Goal: Task Accomplishment & Management: Manage account settings

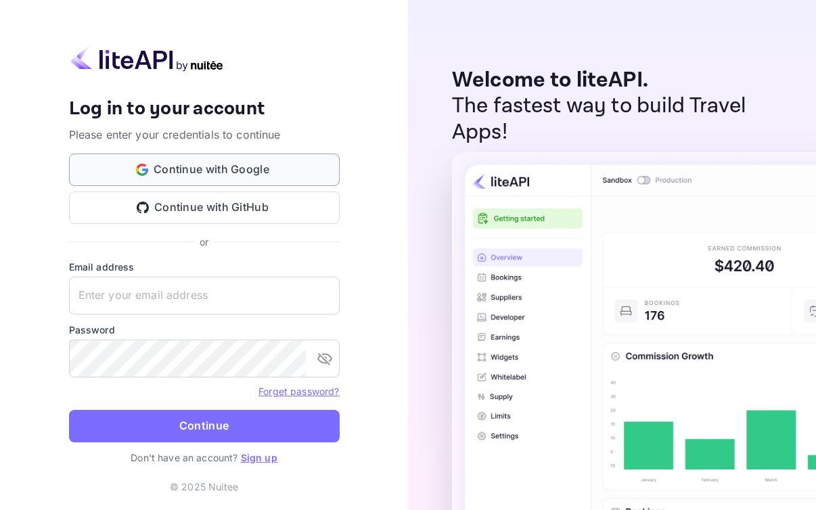
click at [296, 174] on button "Continue with Google" at bounding box center [204, 170] width 271 height 32
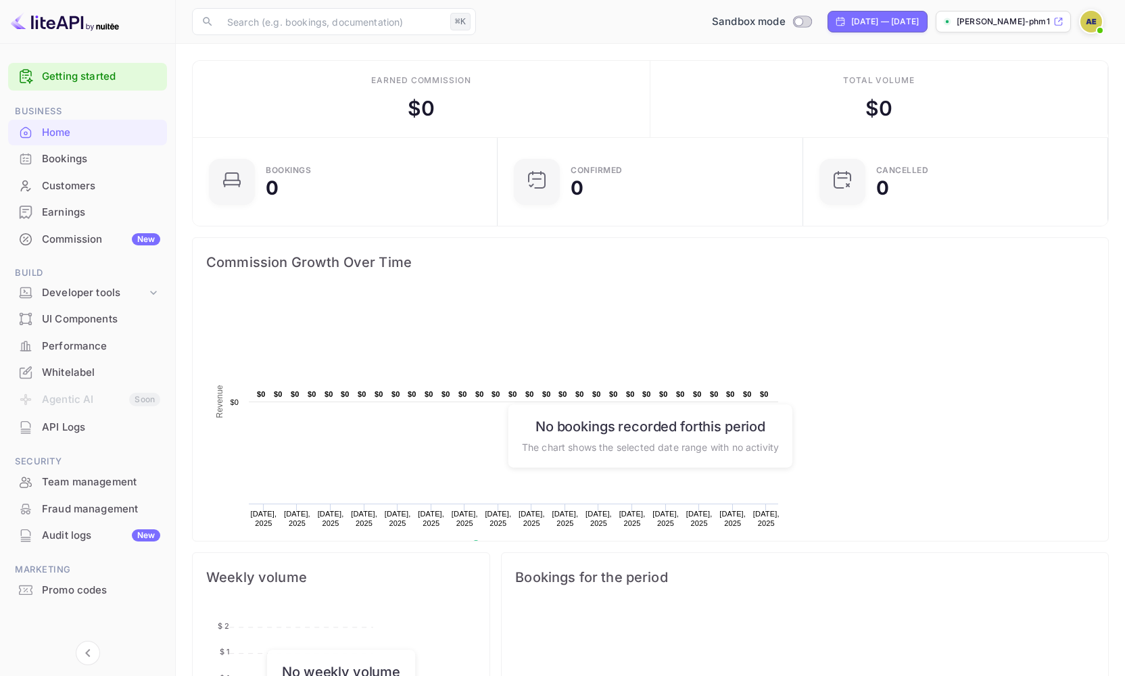
scroll to position [210, 287]
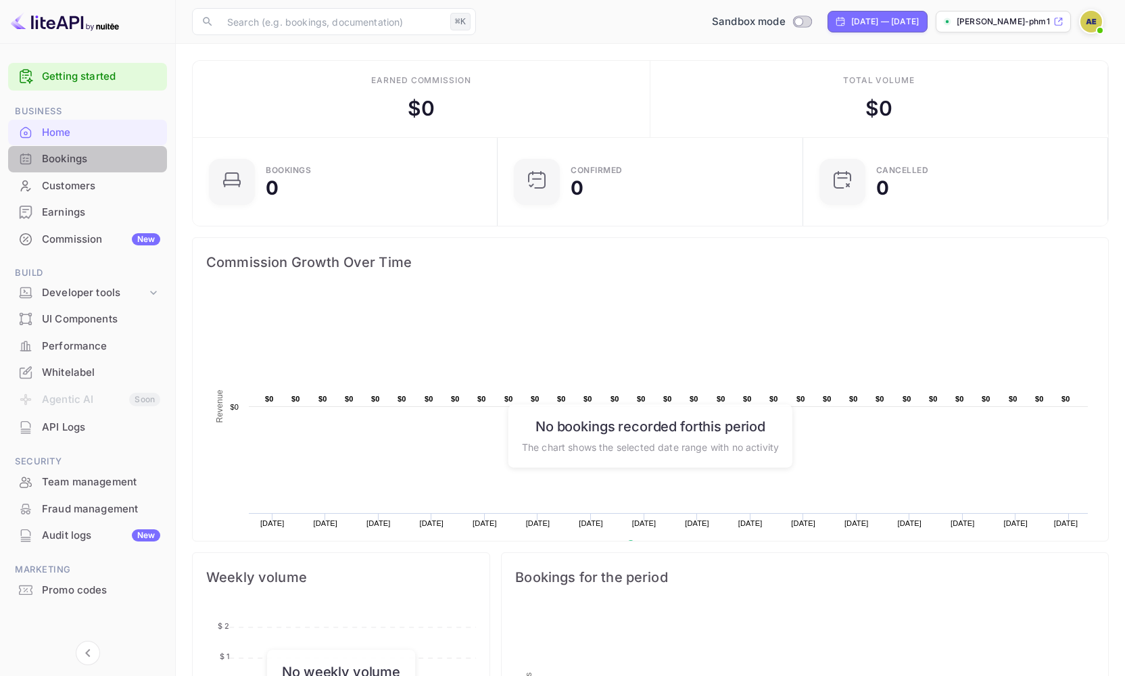
click at [113, 150] on div "Bookings" at bounding box center [87, 159] width 159 height 26
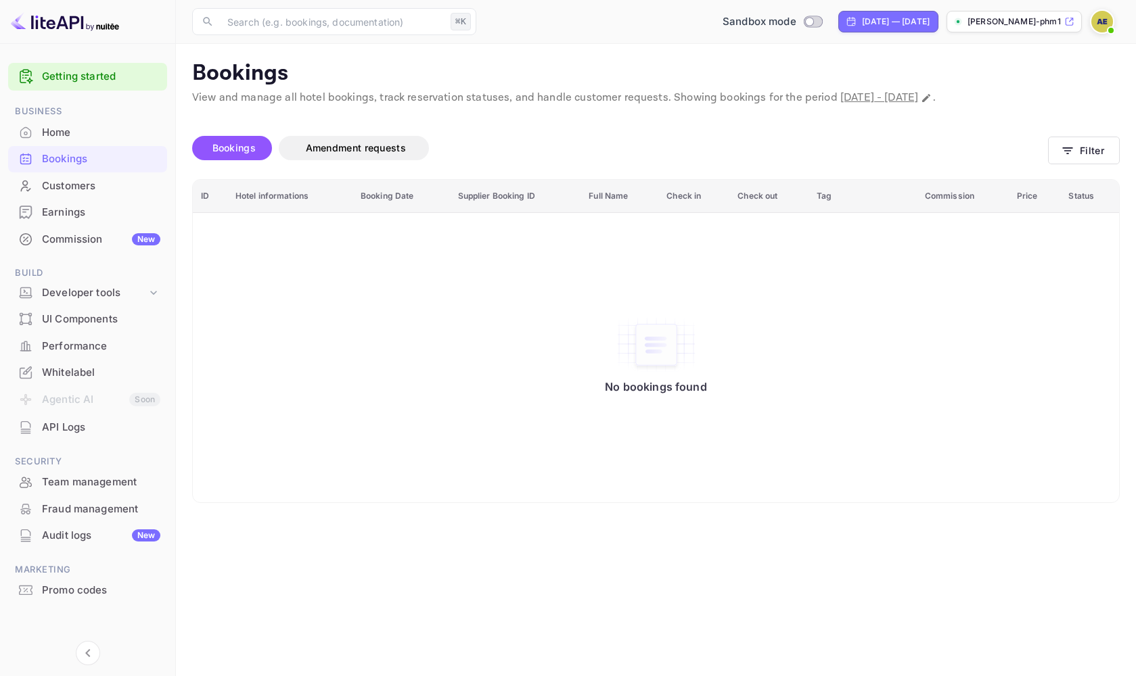
click at [83, 140] on div "Home" at bounding box center [87, 133] width 159 height 26
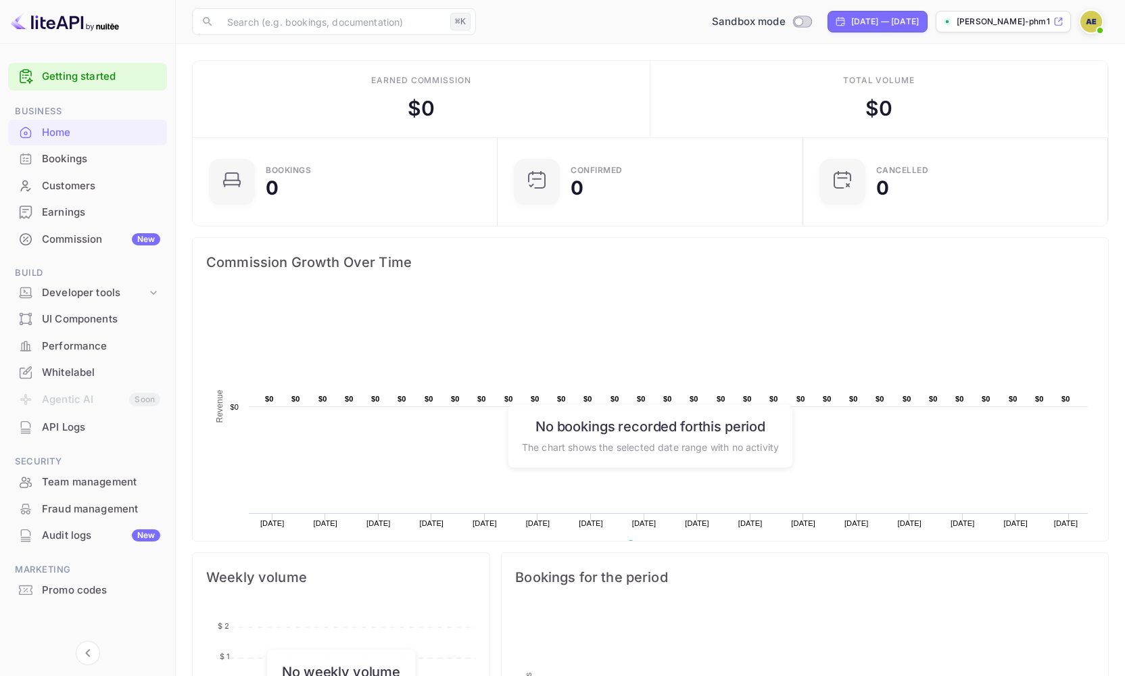
click at [100, 83] on link "Getting started" at bounding box center [101, 77] width 118 height 16
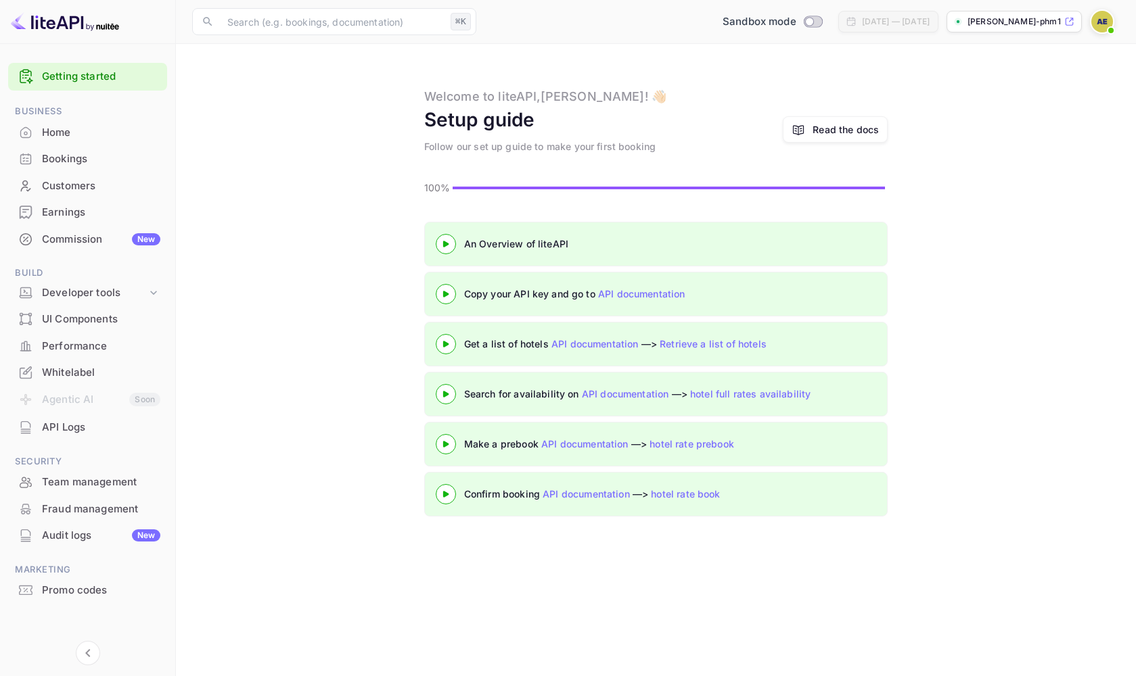
click at [447, 250] on div at bounding box center [445, 243] width 47 height 17
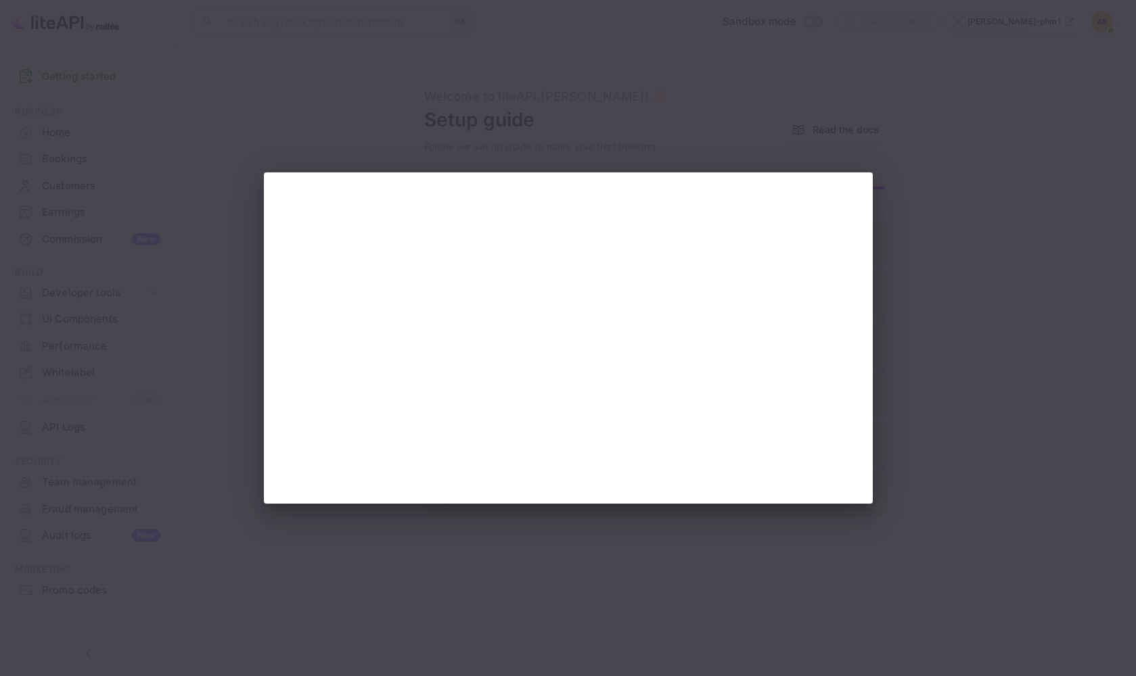
click at [815, 260] on div at bounding box center [568, 338] width 1136 height 676
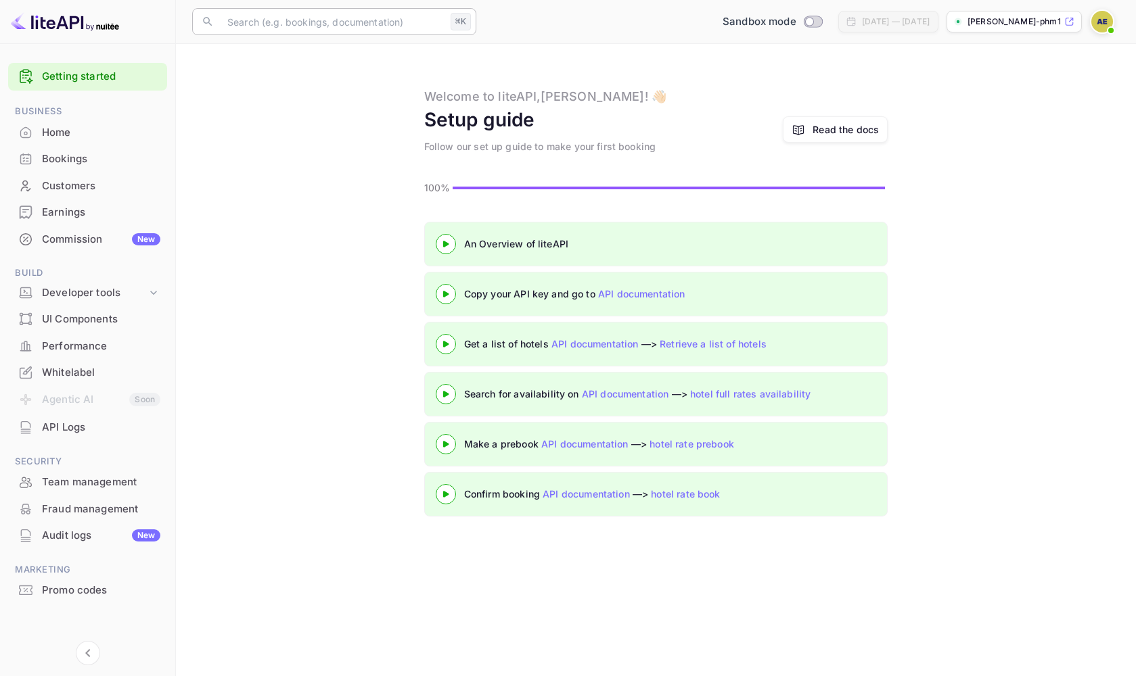
click at [275, 30] on input "text" at bounding box center [332, 21] width 226 height 27
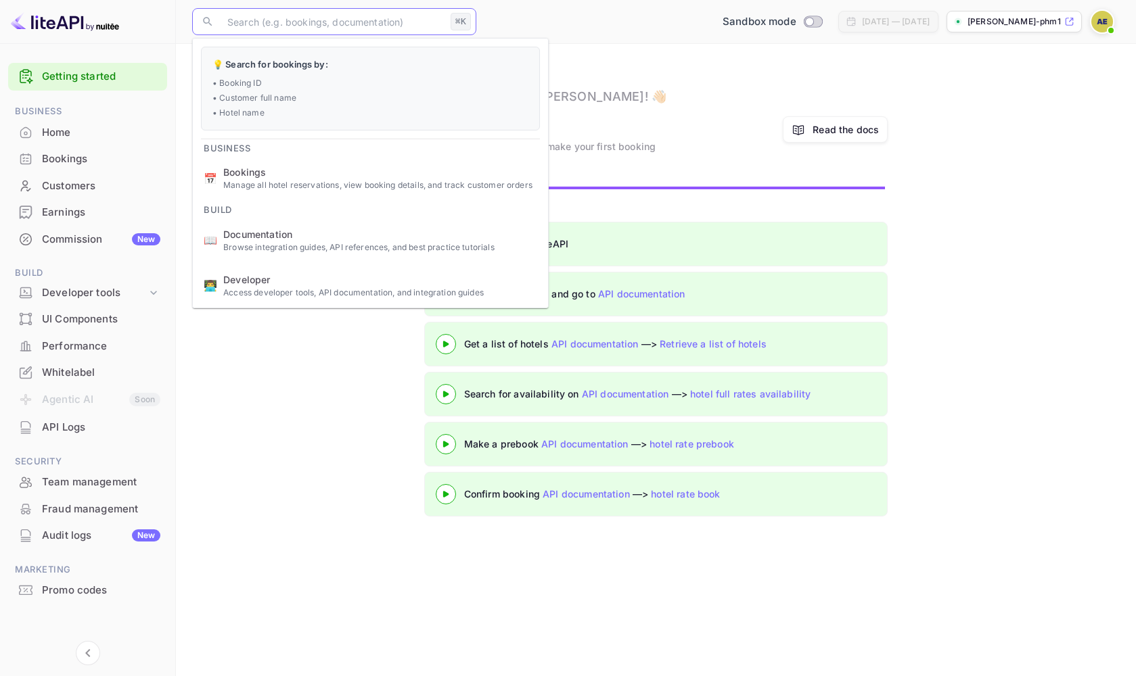
click at [260, 339] on div "An Overview of liteAPI Copy your API key and go to API documentation Get a list…" at bounding box center [655, 372] width 927 height 300
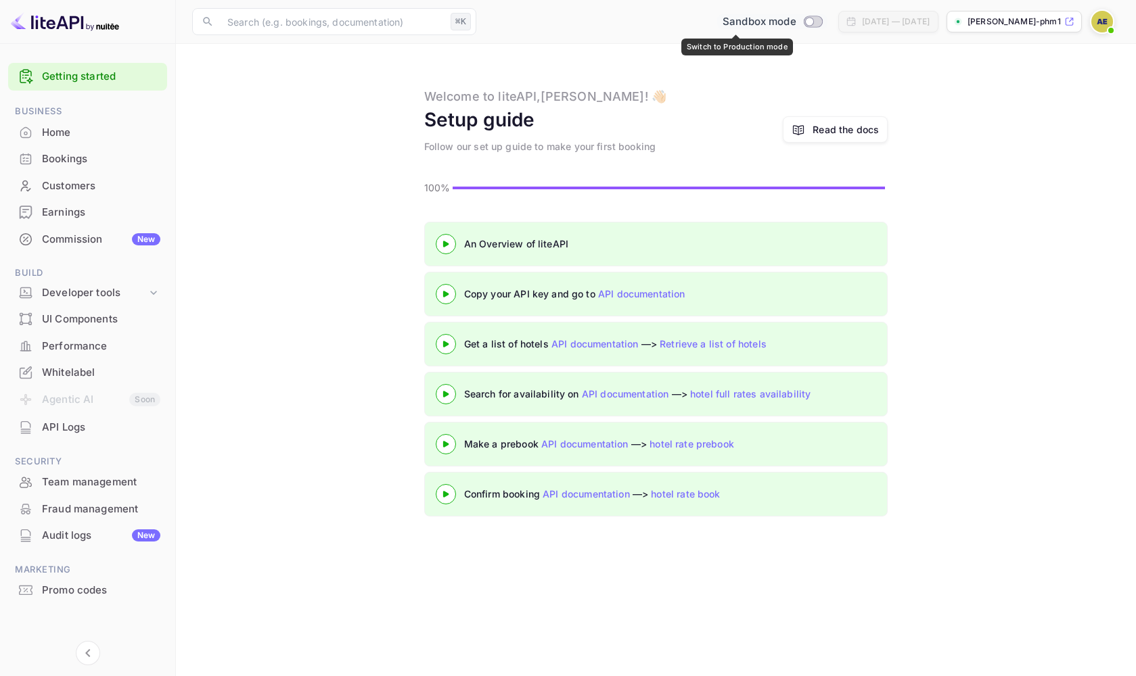
click at [795, 20] on input "Switch to Production mode" at bounding box center [808, 21] width 27 height 9
checkbox input "false"
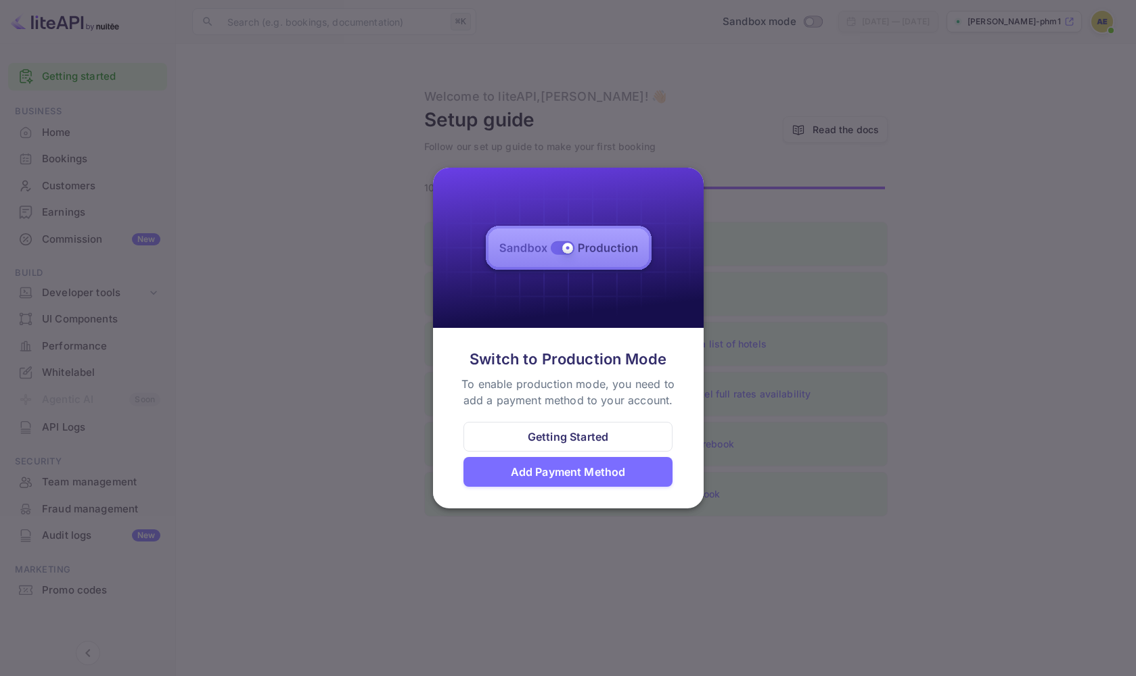
click at [1090, 204] on div at bounding box center [568, 338] width 1136 height 676
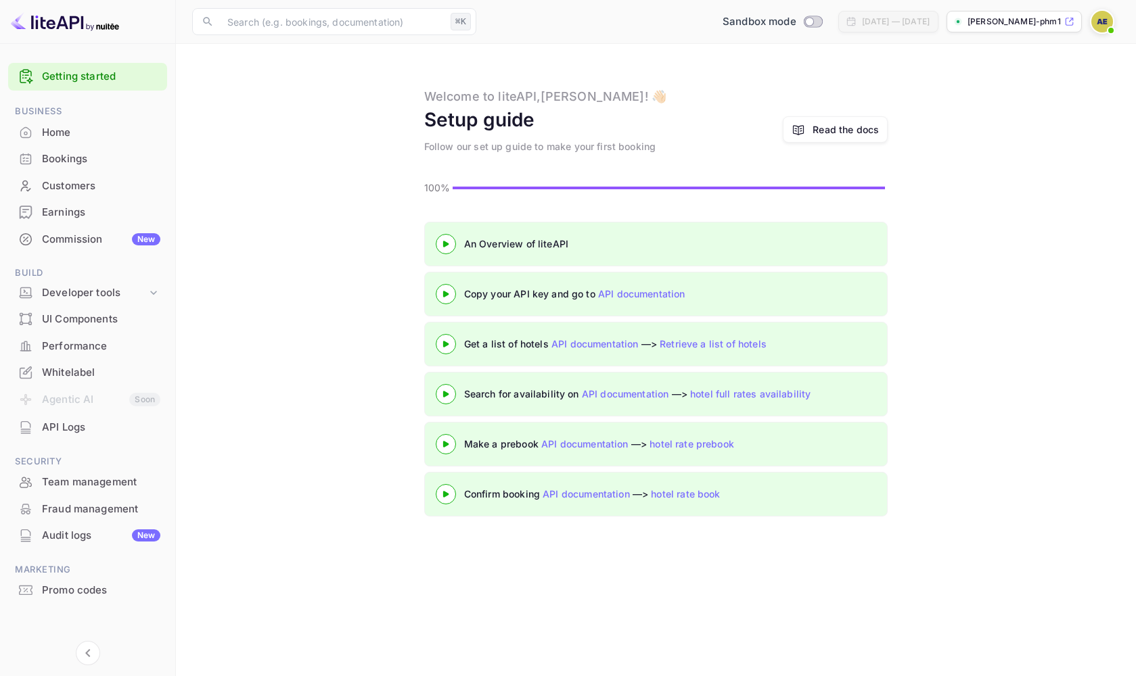
click at [93, 427] on div "API Logs" at bounding box center [101, 428] width 118 height 16
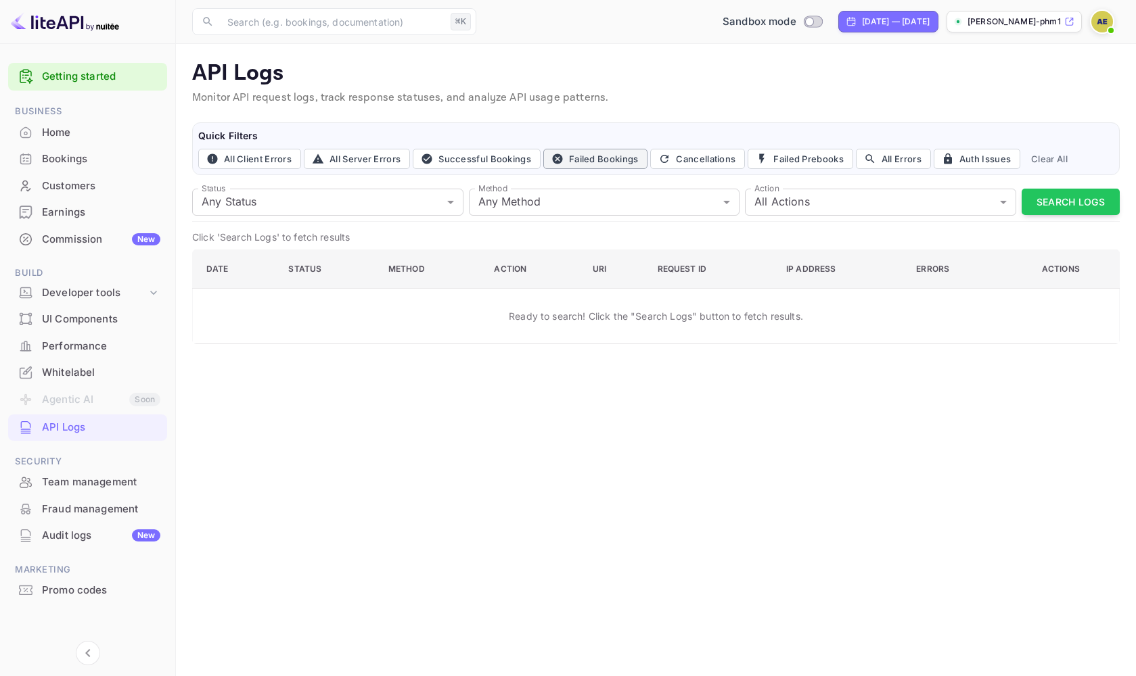
click at [582, 160] on button "Failed Bookings" at bounding box center [595, 159] width 105 height 20
type input "400"
type input "post"
type input "book"
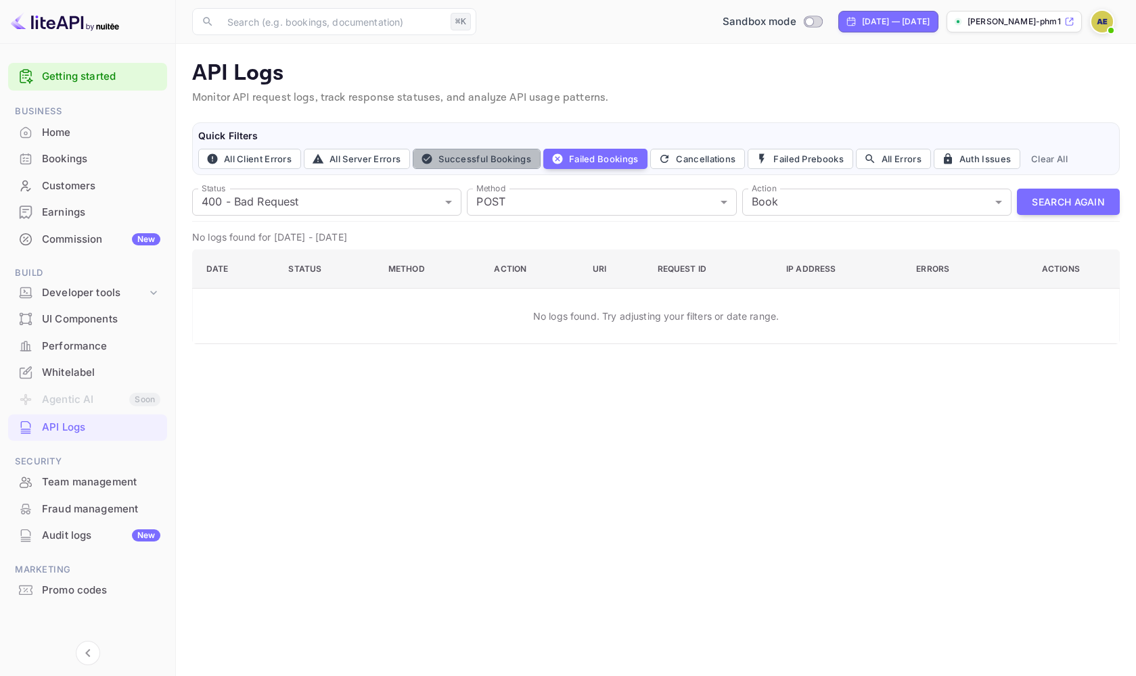
click at [473, 166] on button "Successful Bookings" at bounding box center [477, 159] width 128 height 20
type input "200"
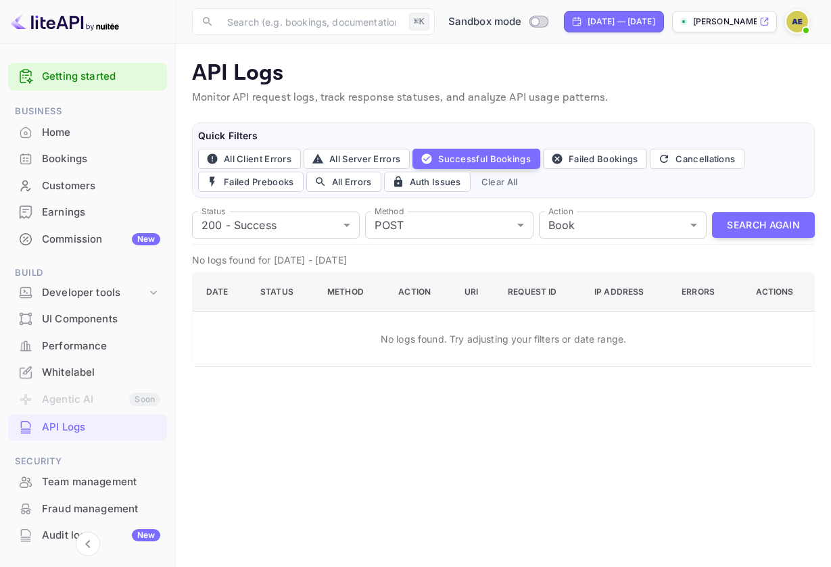
click at [791, 22] on img at bounding box center [798, 22] width 22 height 22
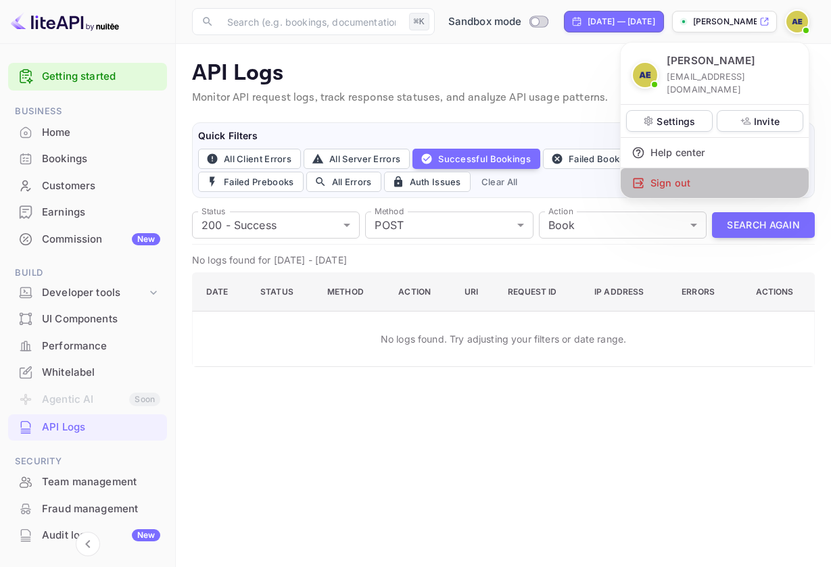
click at [673, 168] on div "Sign out" at bounding box center [715, 183] width 188 height 30
